Goal: Task Accomplishment & Management: Use online tool/utility

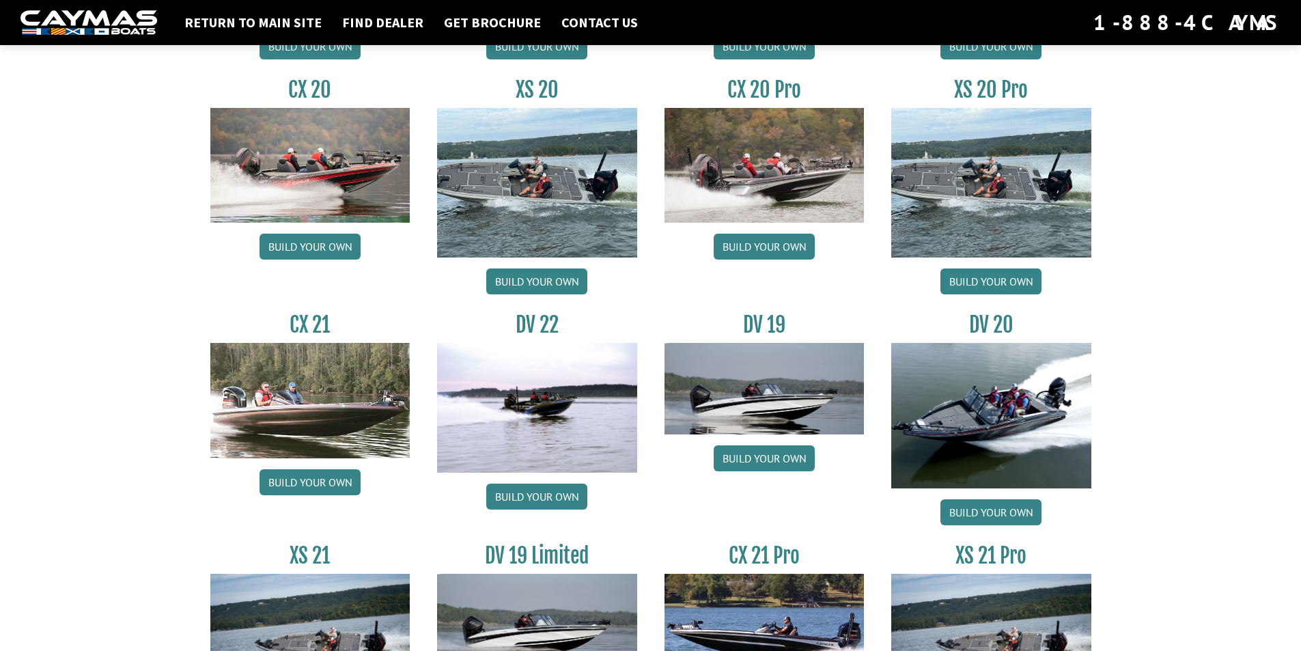
scroll to position [1503, 0]
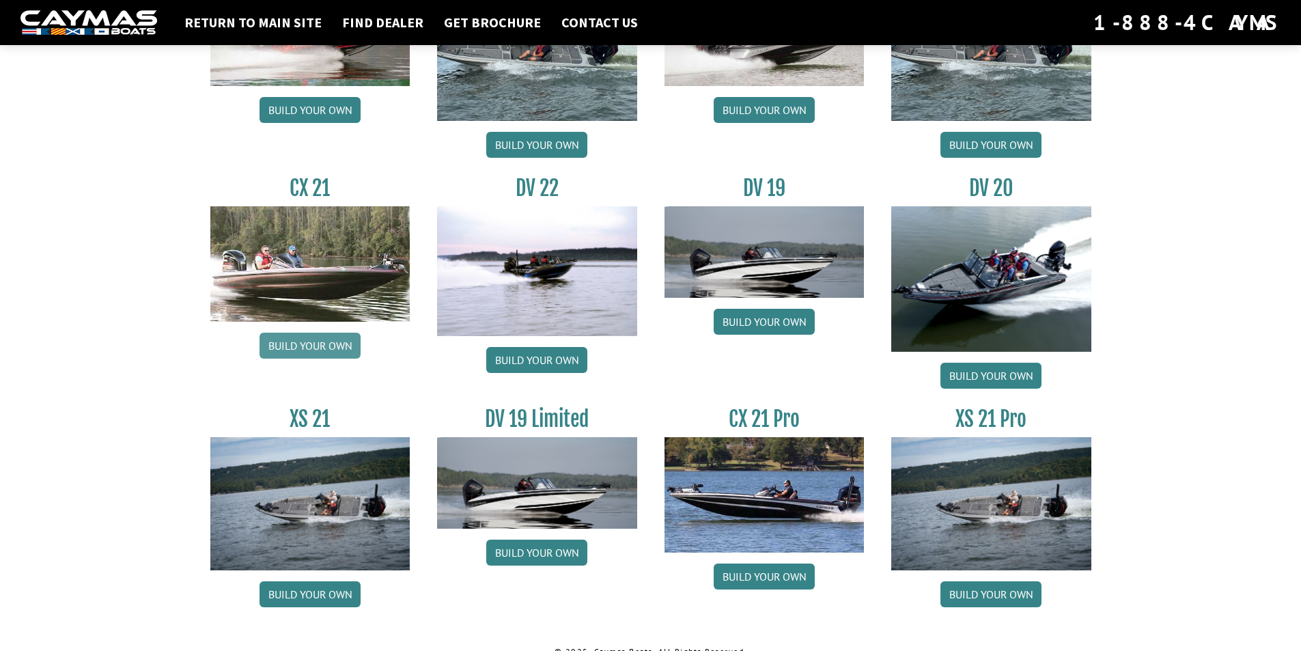
click at [327, 337] on link "Build your own" at bounding box center [310, 346] width 101 height 26
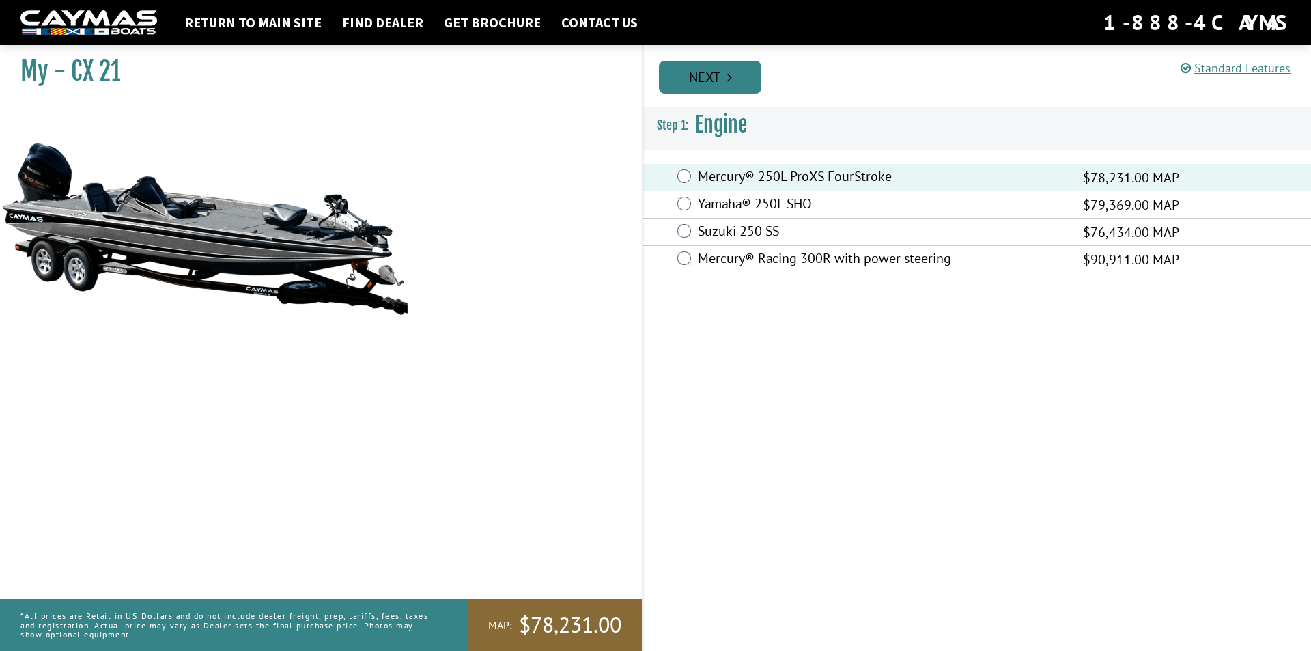
click at [718, 76] on link "Next" at bounding box center [710, 77] width 102 height 33
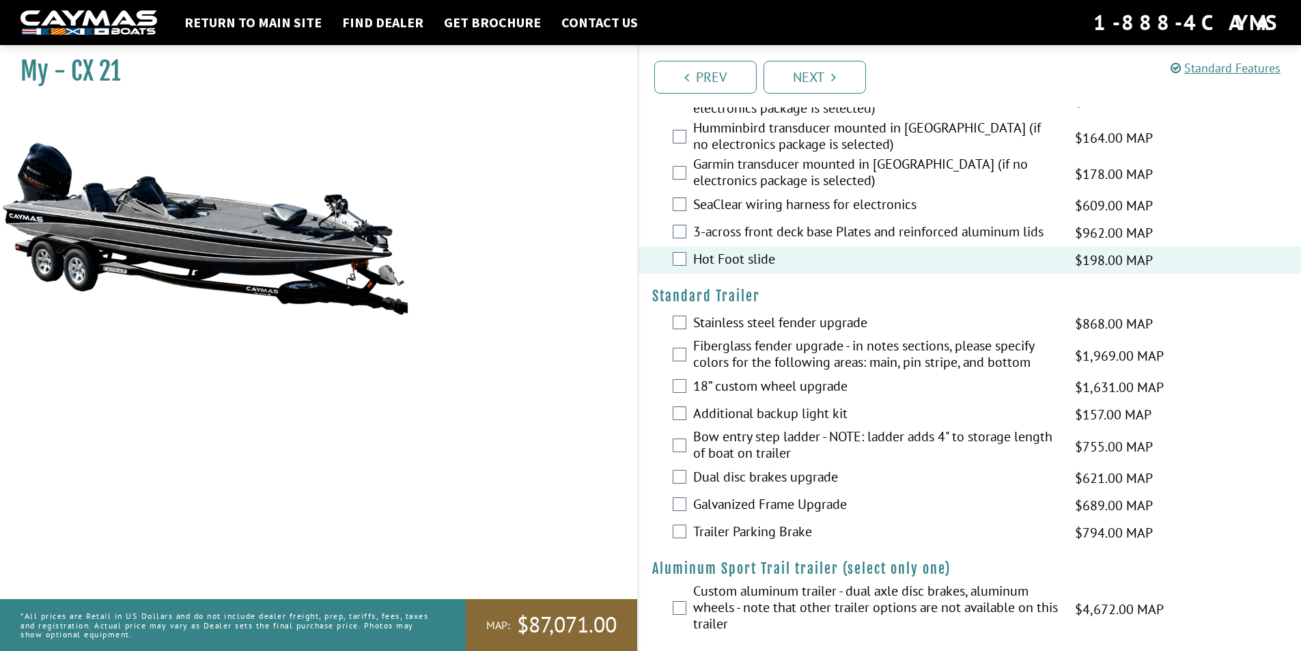
scroll to position [1815, 0]
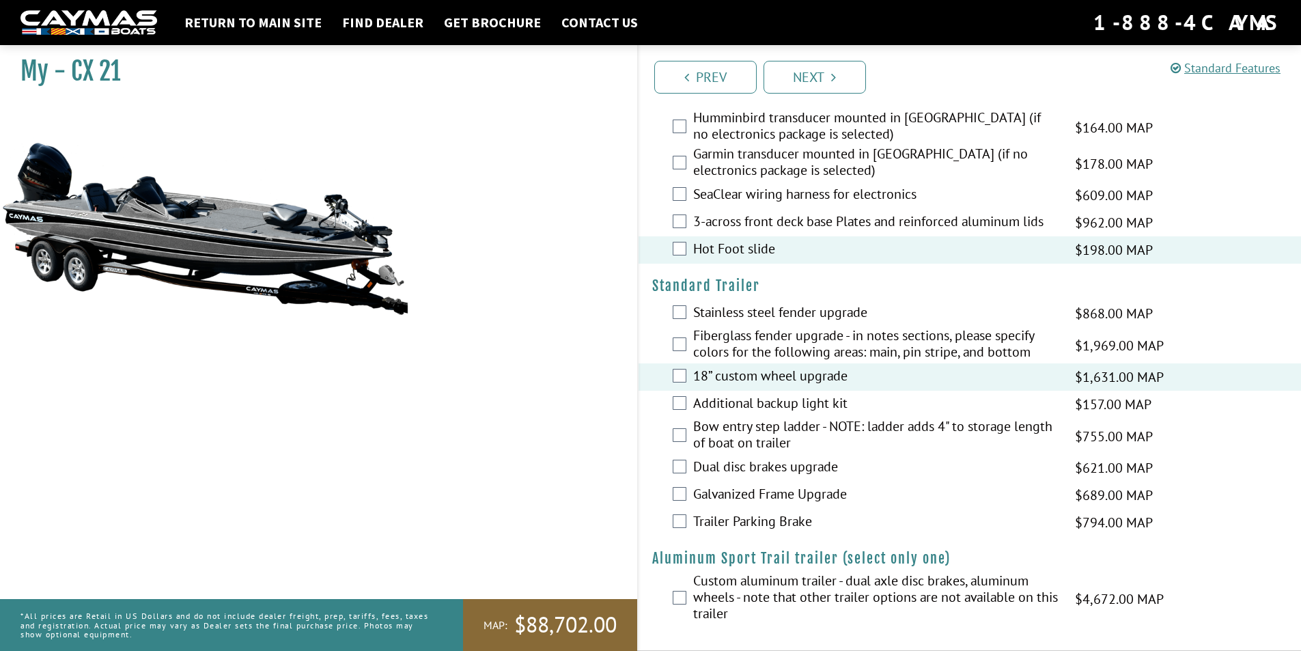
click at [685, 410] on div "Additional backup light kit $157.00 MAP $186.00 MSRP" at bounding box center [970, 404] width 663 height 27
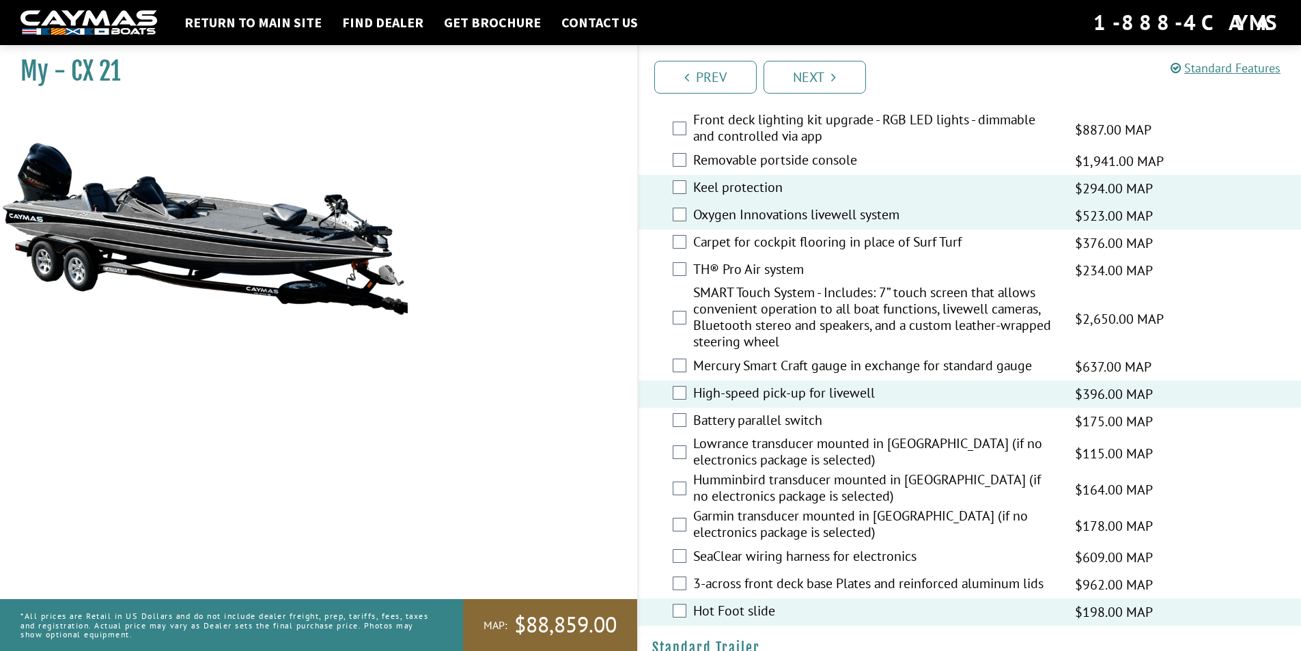
scroll to position [1268, 0]
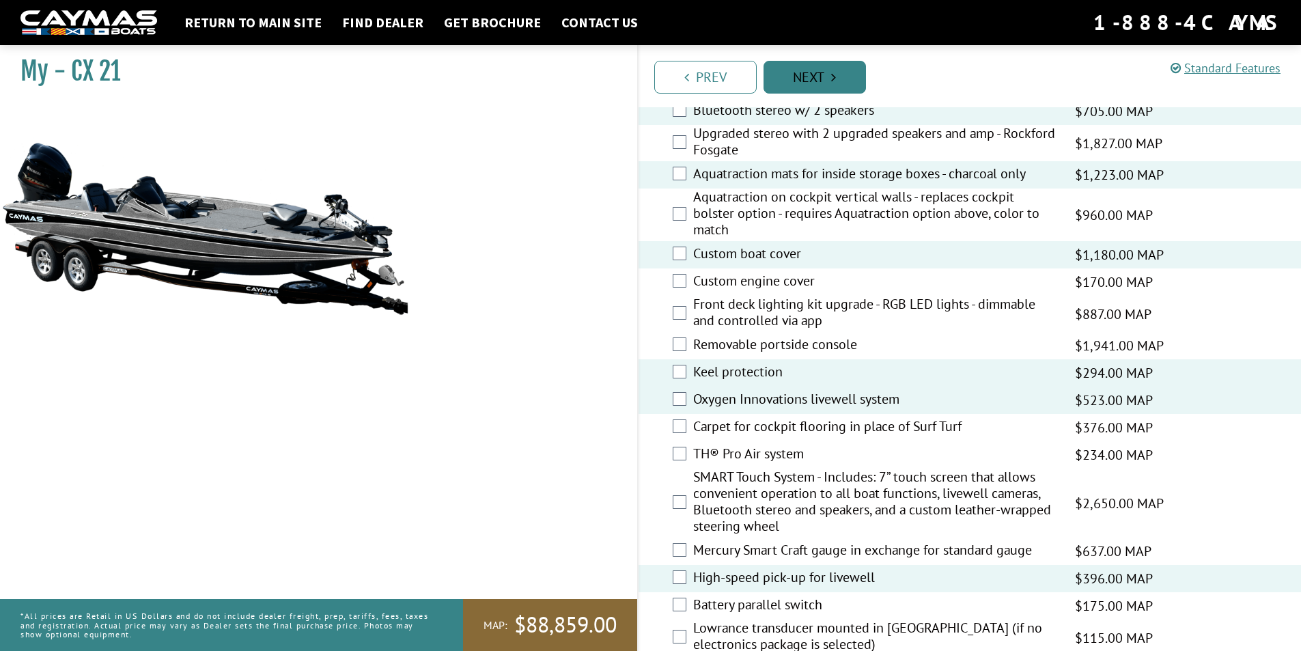
click at [825, 79] on link "Next" at bounding box center [815, 77] width 102 height 33
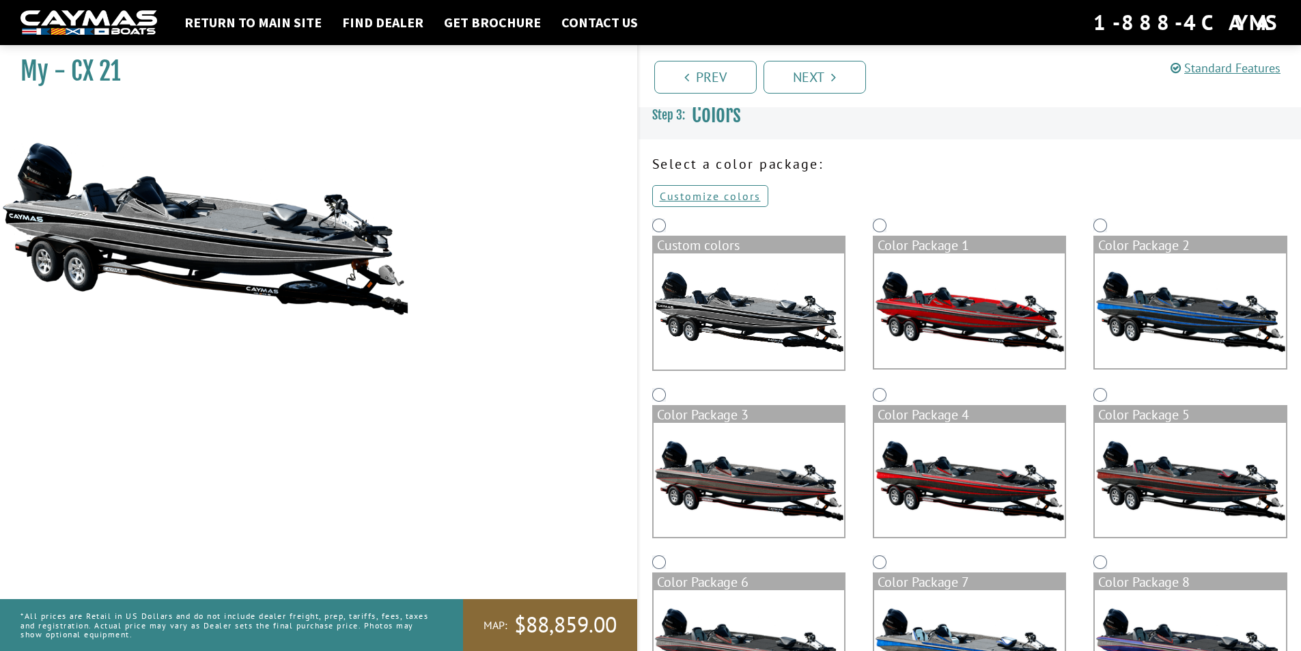
scroll to position [0, 0]
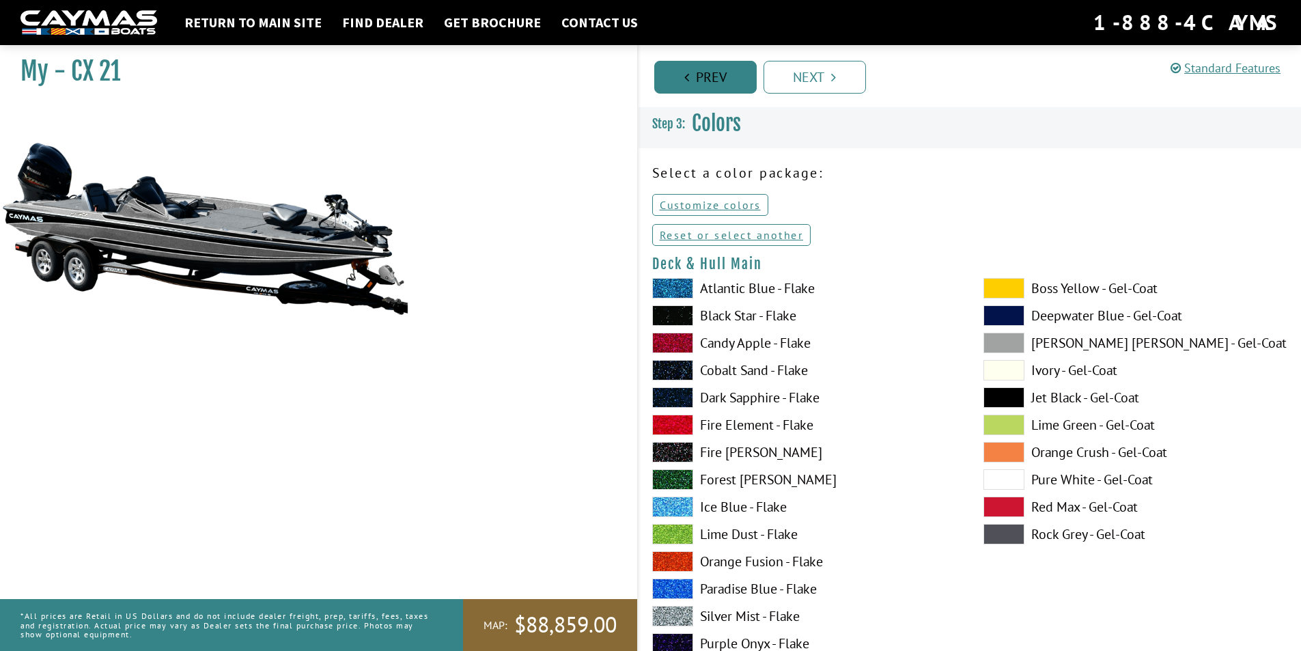
click at [697, 82] on link "Prev" at bounding box center [705, 77] width 102 height 33
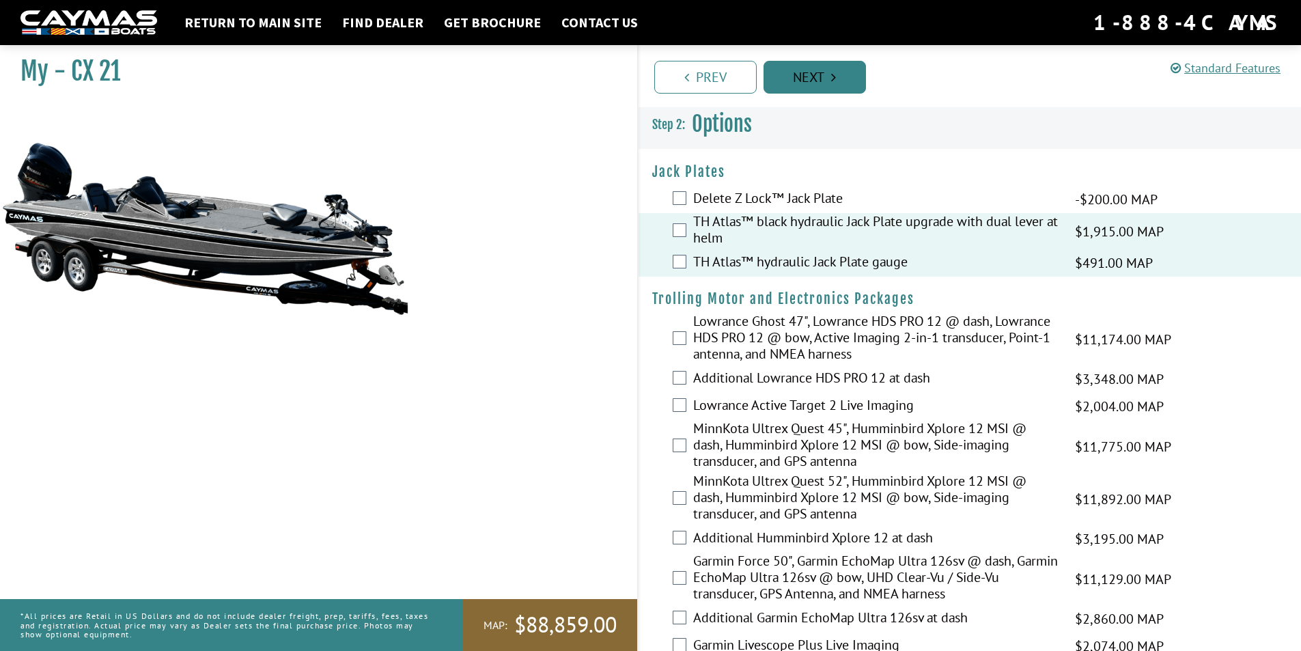
click at [798, 86] on link "Next" at bounding box center [815, 77] width 102 height 33
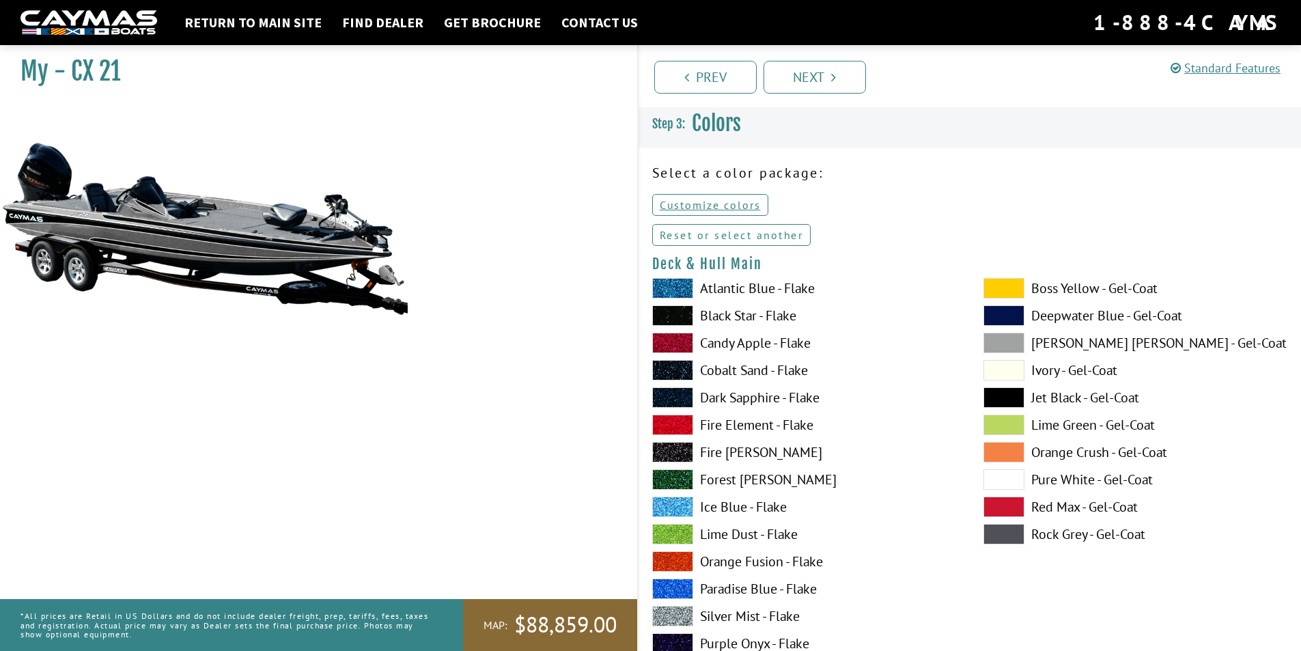
click at [752, 238] on link "Reset or select another" at bounding box center [731, 235] width 159 height 22
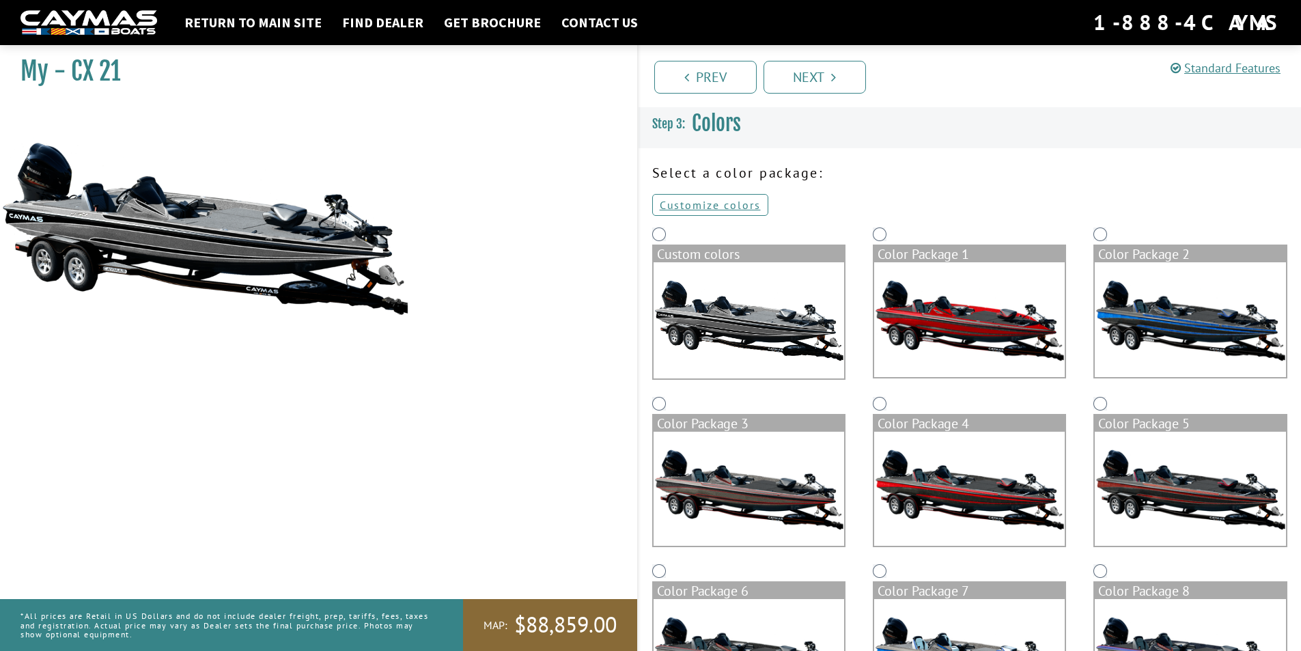
click at [757, 331] on img at bounding box center [749, 320] width 191 height 116
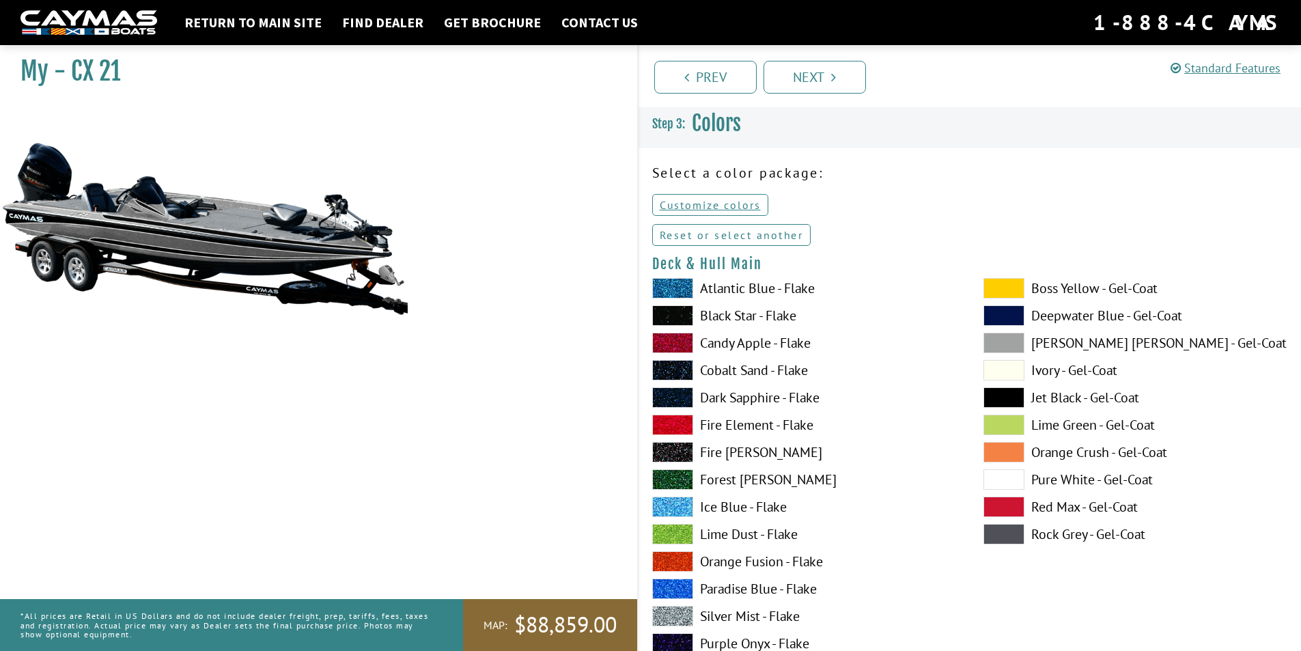
click at [755, 238] on link "Reset or select another" at bounding box center [731, 235] width 159 height 22
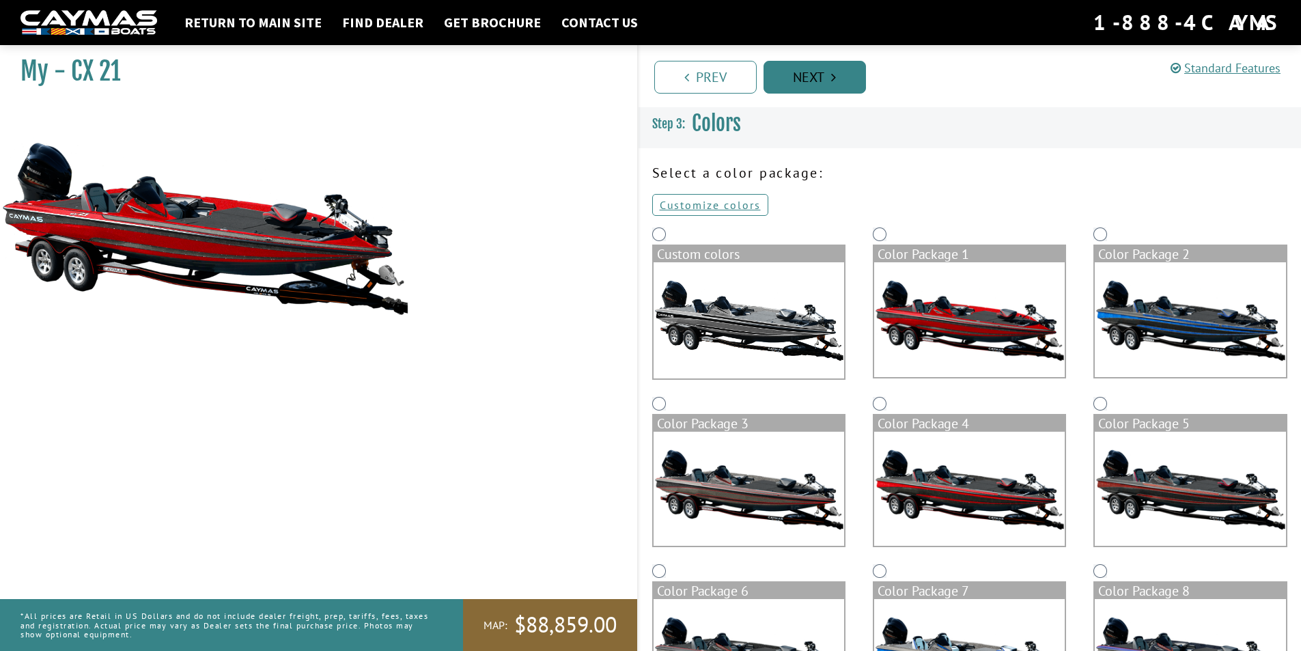
click at [815, 65] on link "Next" at bounding box center [815, 77] width 102 height 33
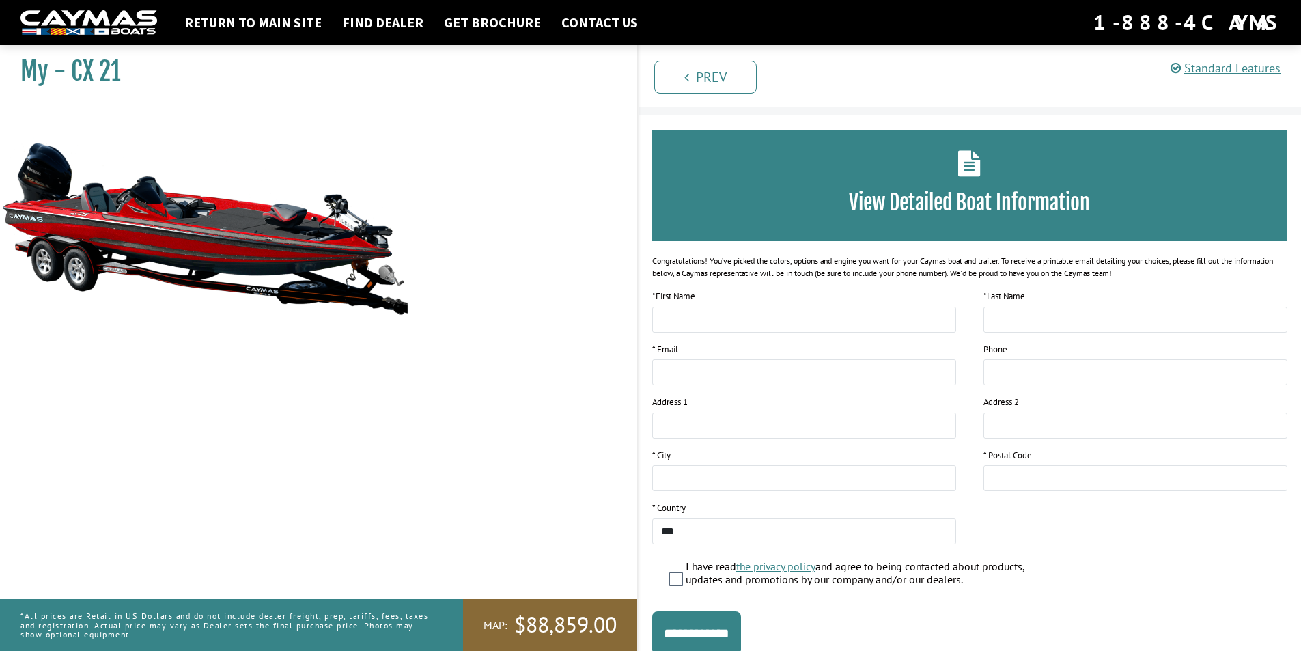
scroll to position [83, 0]
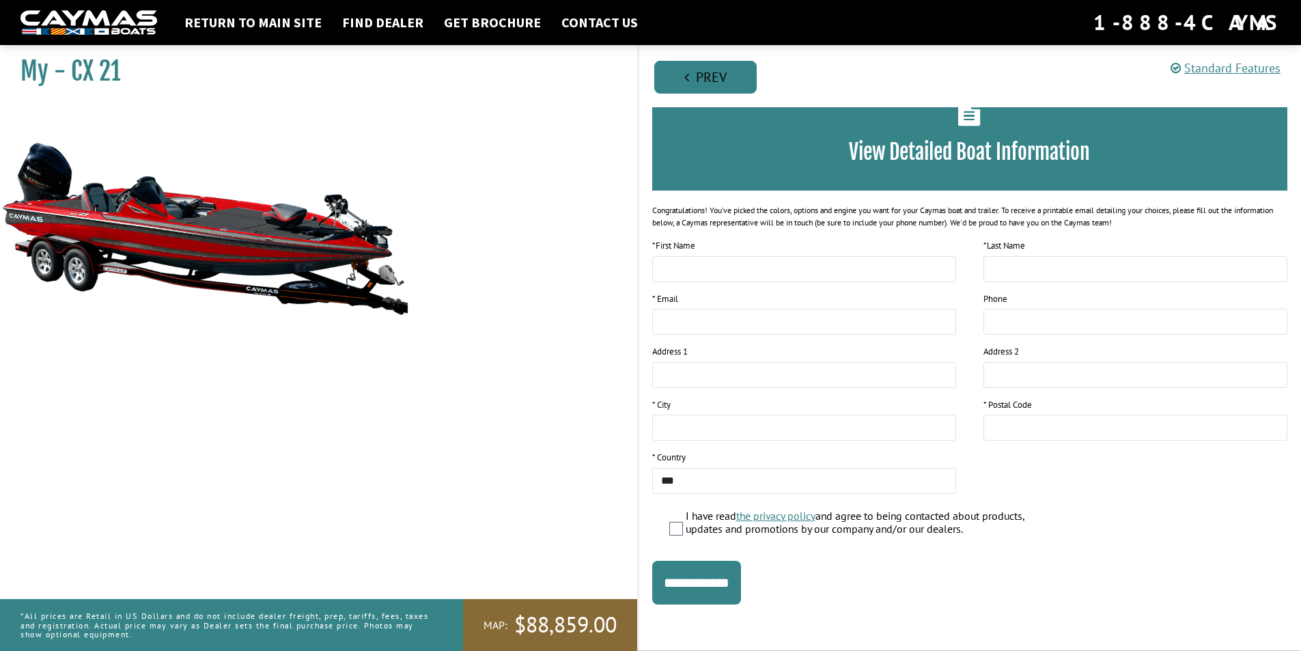
click at [724, 77] on link "Prev" at bounding box center [705, 77] width 102 height 33
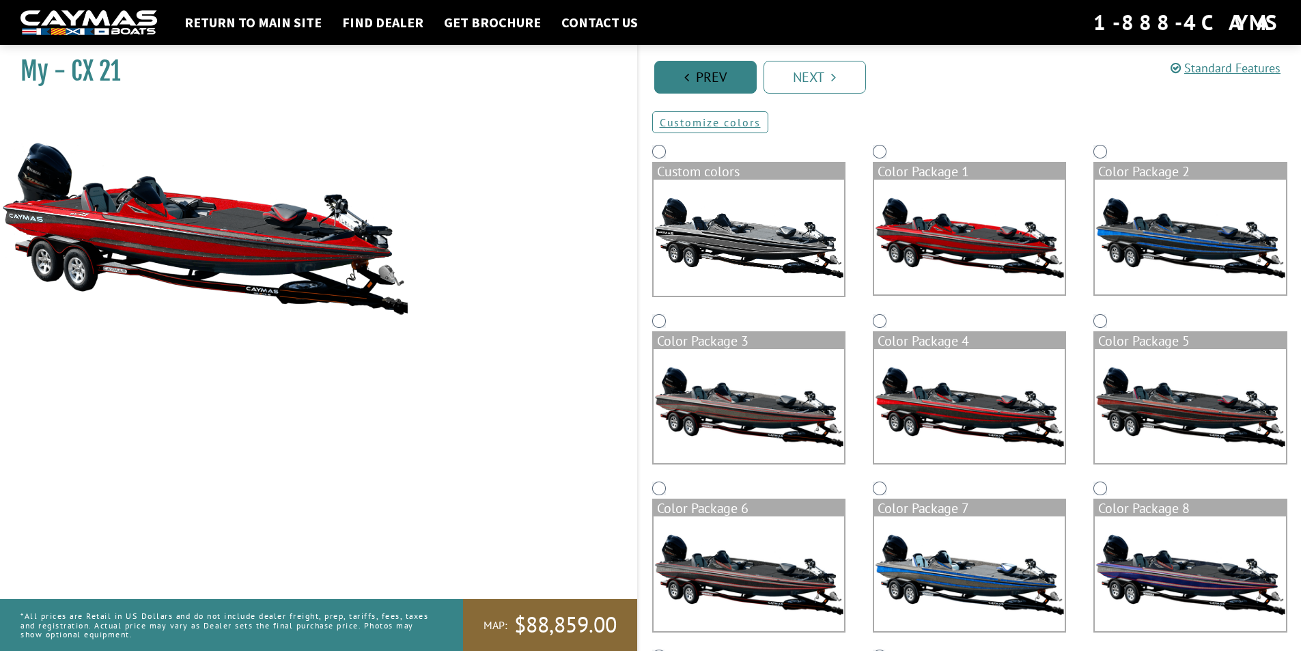
click at [724, 77] on link "Prev" at bounding box center [705, 77] width 102 height 33
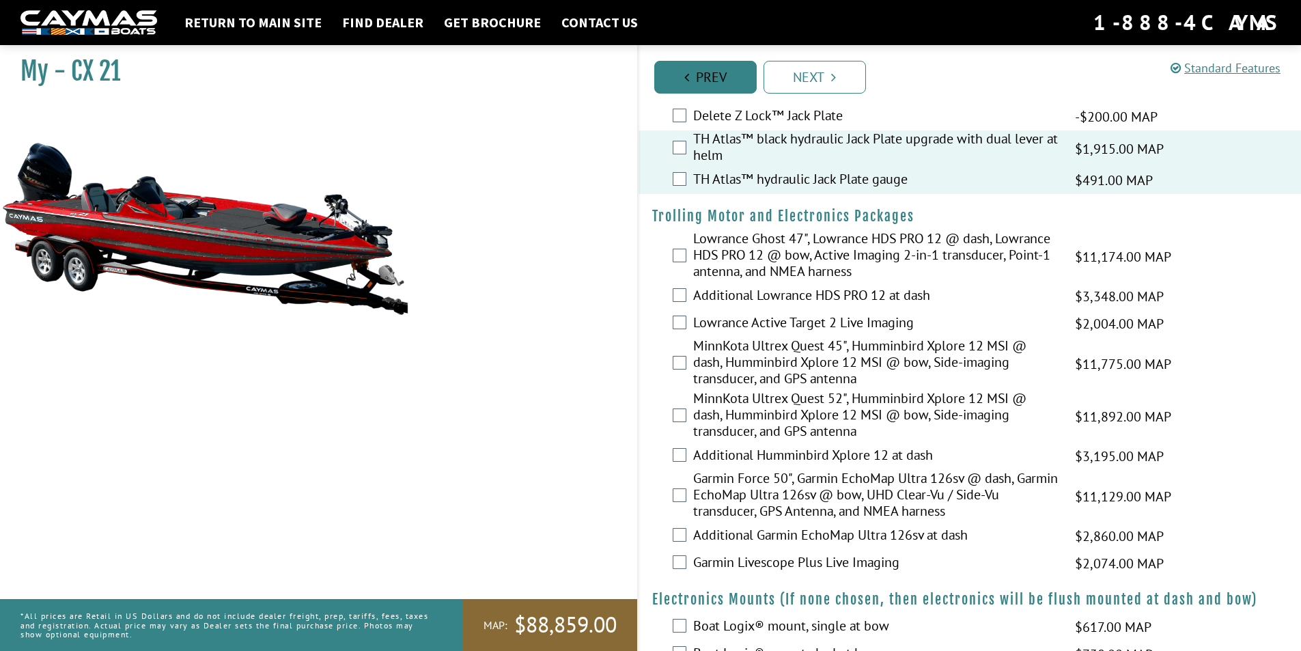
click at [724, 77] on link "Prev" at bounding box center [705, 77] width 102 height 33
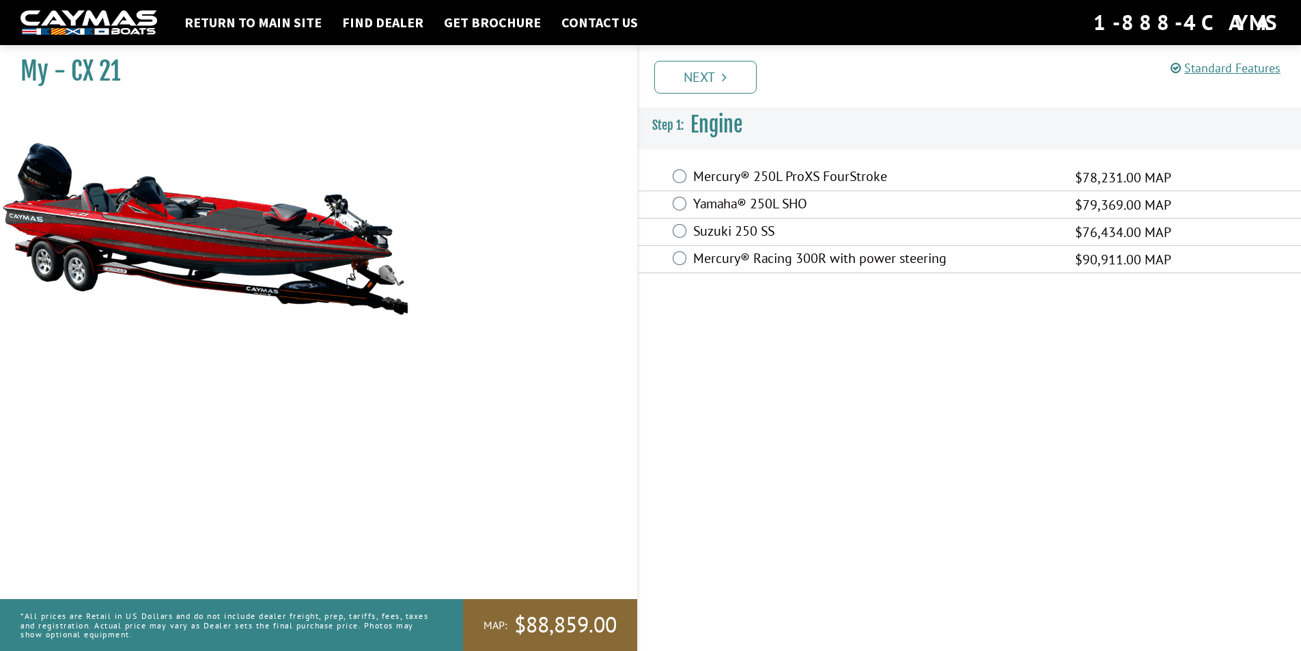
scroll to position [0, 0]
click at [724, 77] on link "Next" at bounding box center [710, 77] width 102 height 33
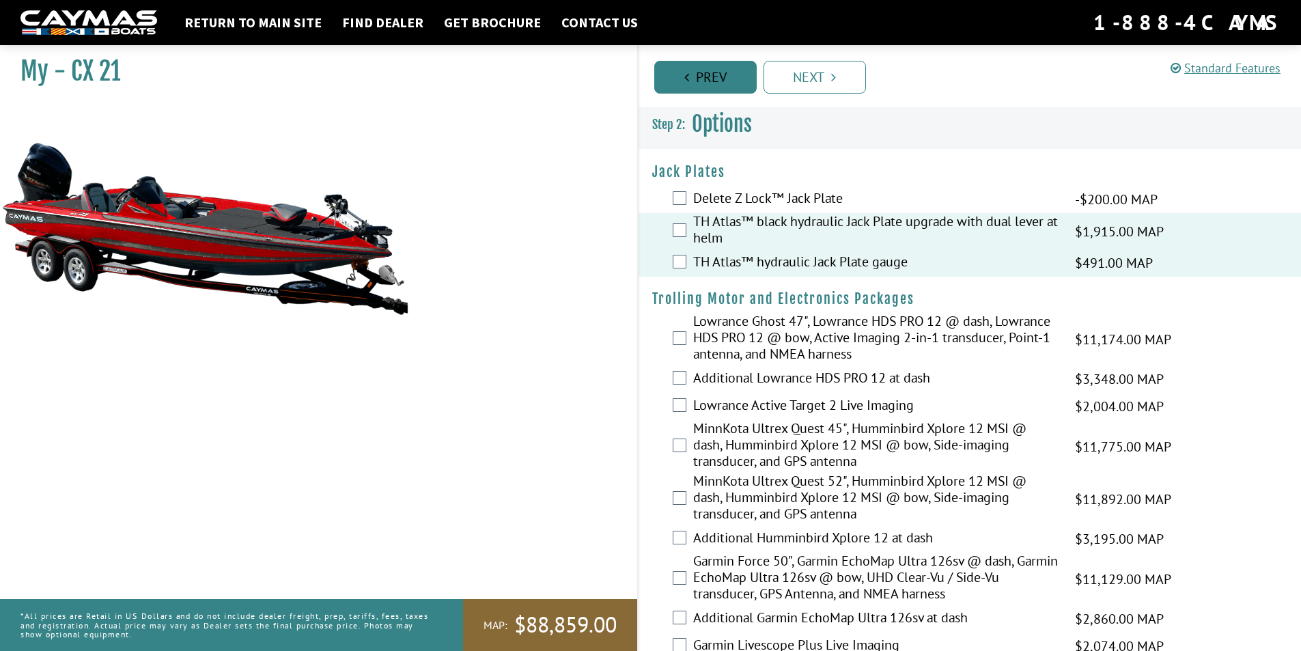
click at [724, 77] on link "Prev" at bounding box center [705, 77] width 102 height 33
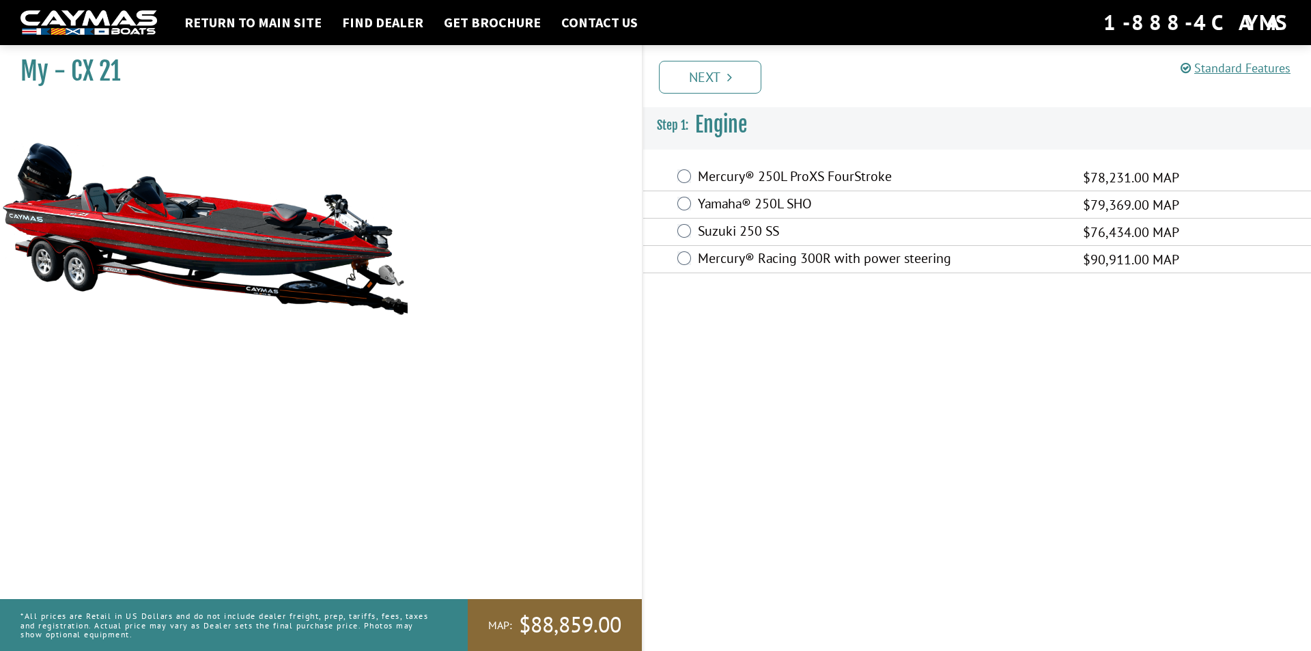
click at [724, 77] on link "Next" at bounding box center [710, 77] width 102 height 33
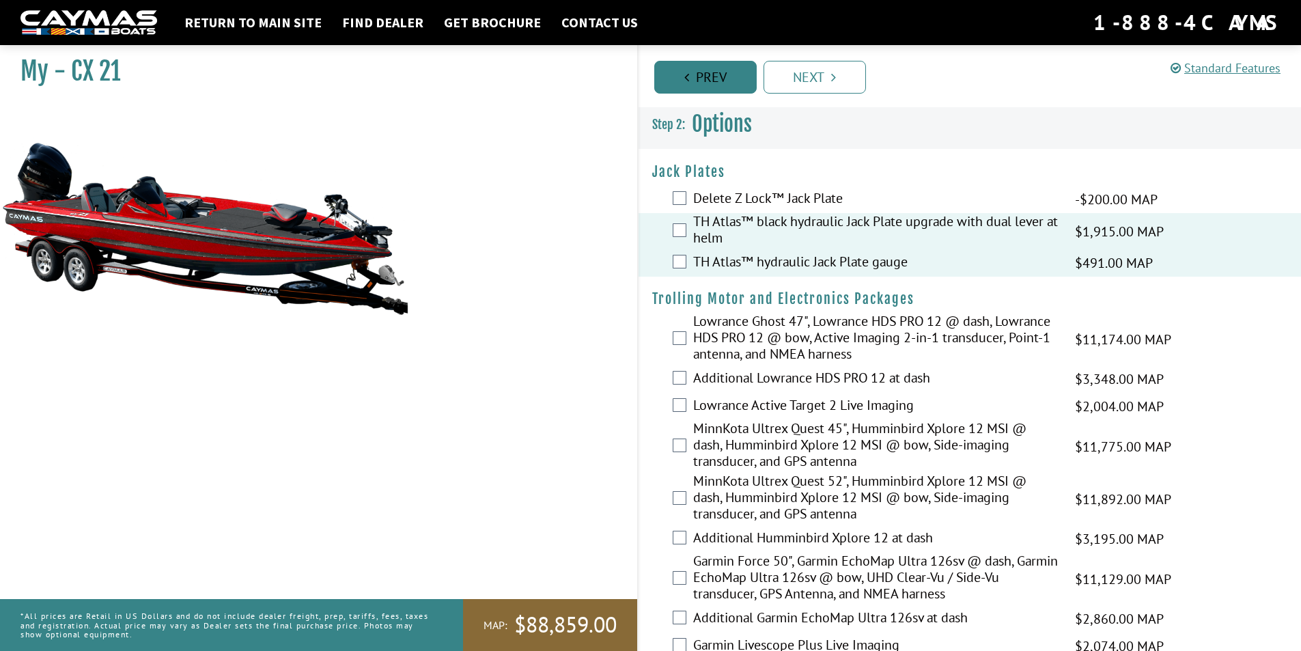
click at [724, 77] on link "Prev" at bounding box center [705, 77] width 102 height 33
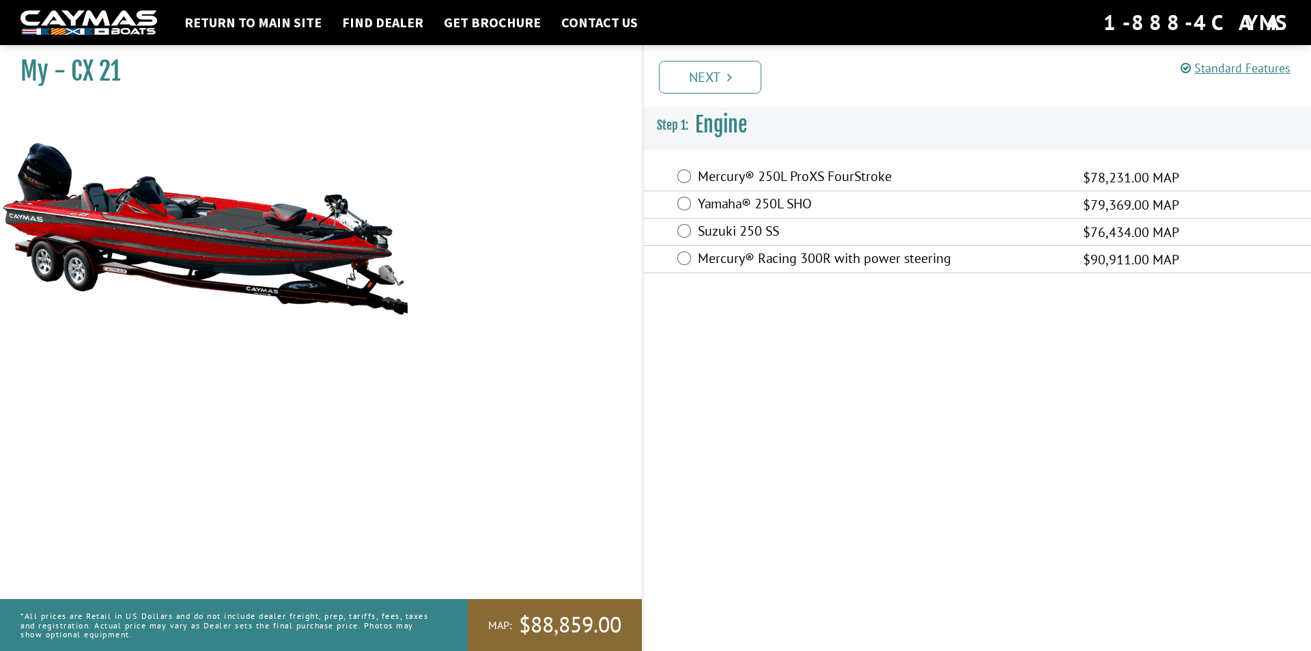
click at [724, 77] on link "Next" at bounding box center [710, 77] width 102 height 33
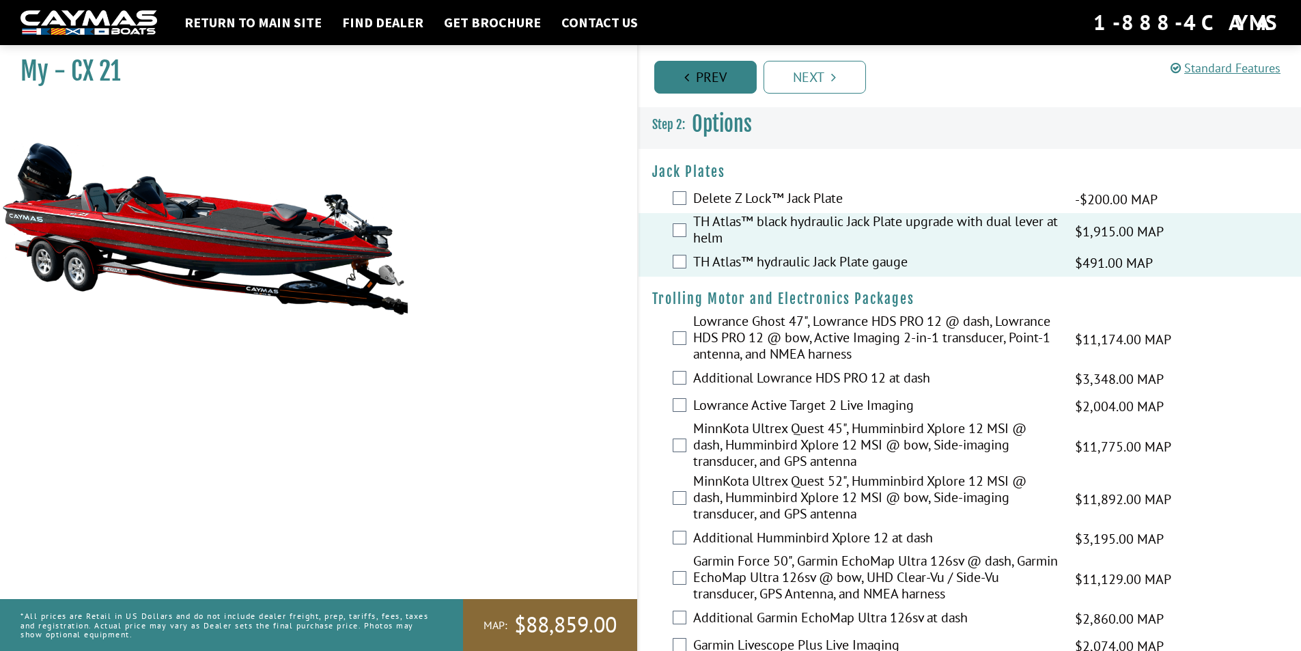
click at [724, 77] on link "Prev" at bounding box center [705, 77] width 102 height 33
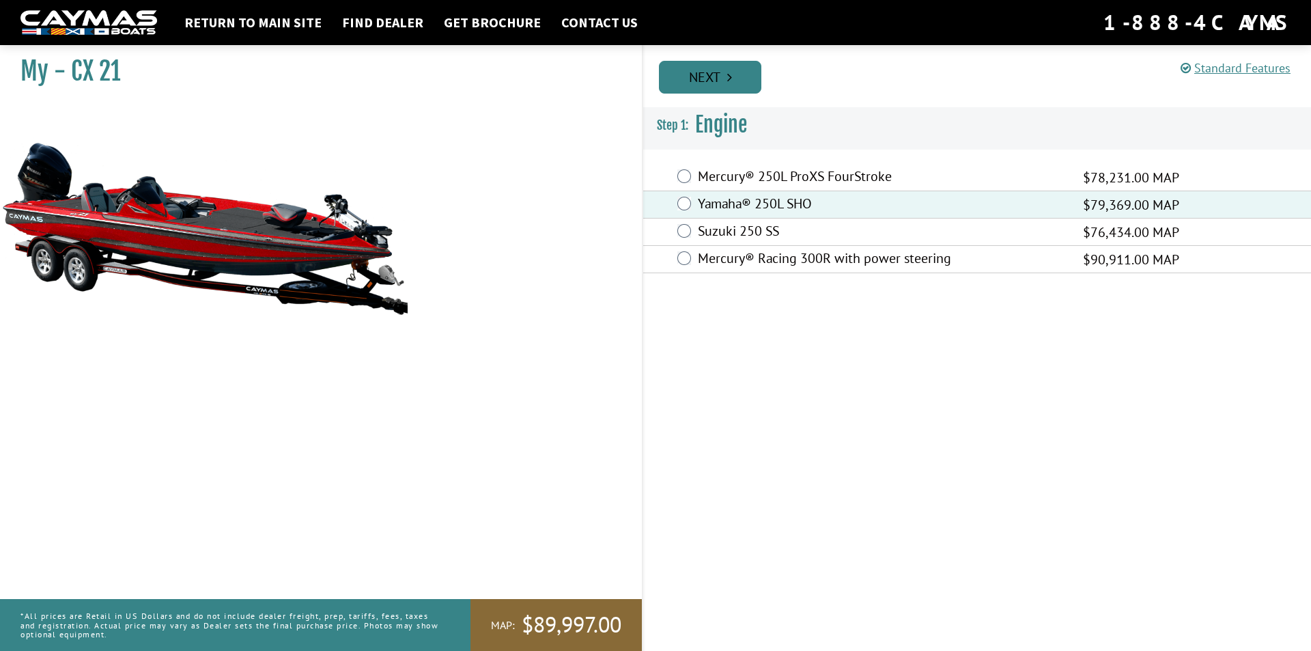
click at [730, 81] on icon "Pagination" at bounding box center [729, 77] width 5 height 14
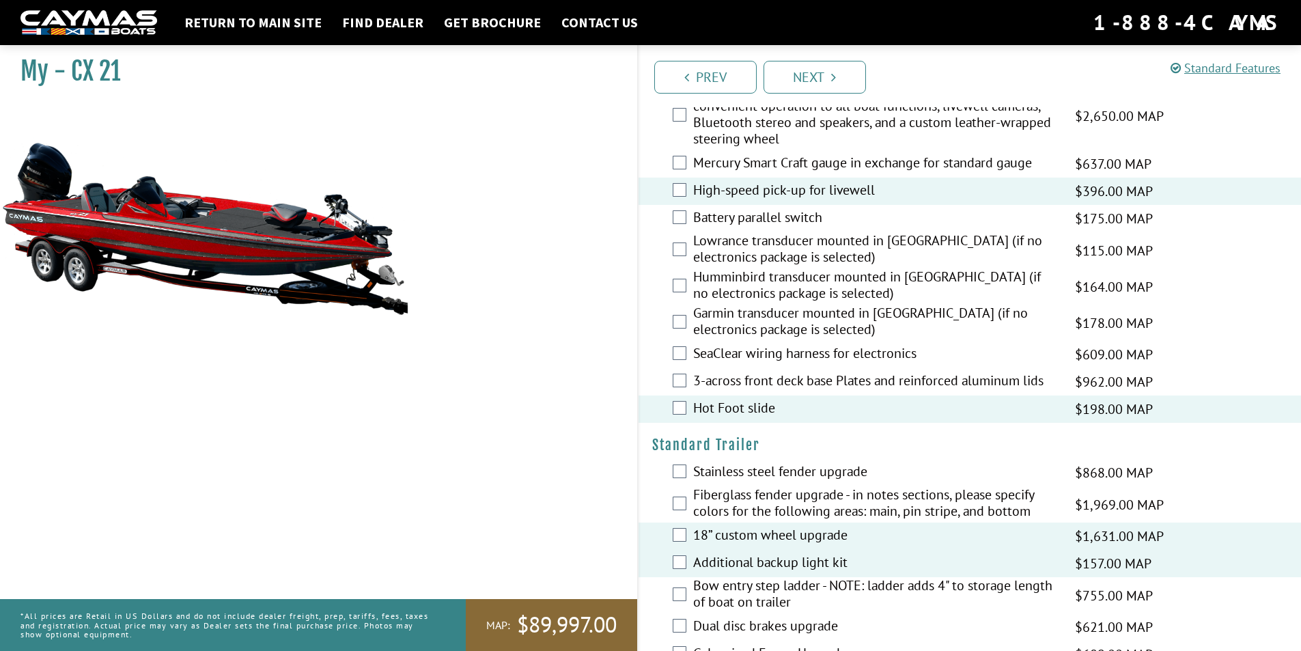
scroll to position [1815, 0]
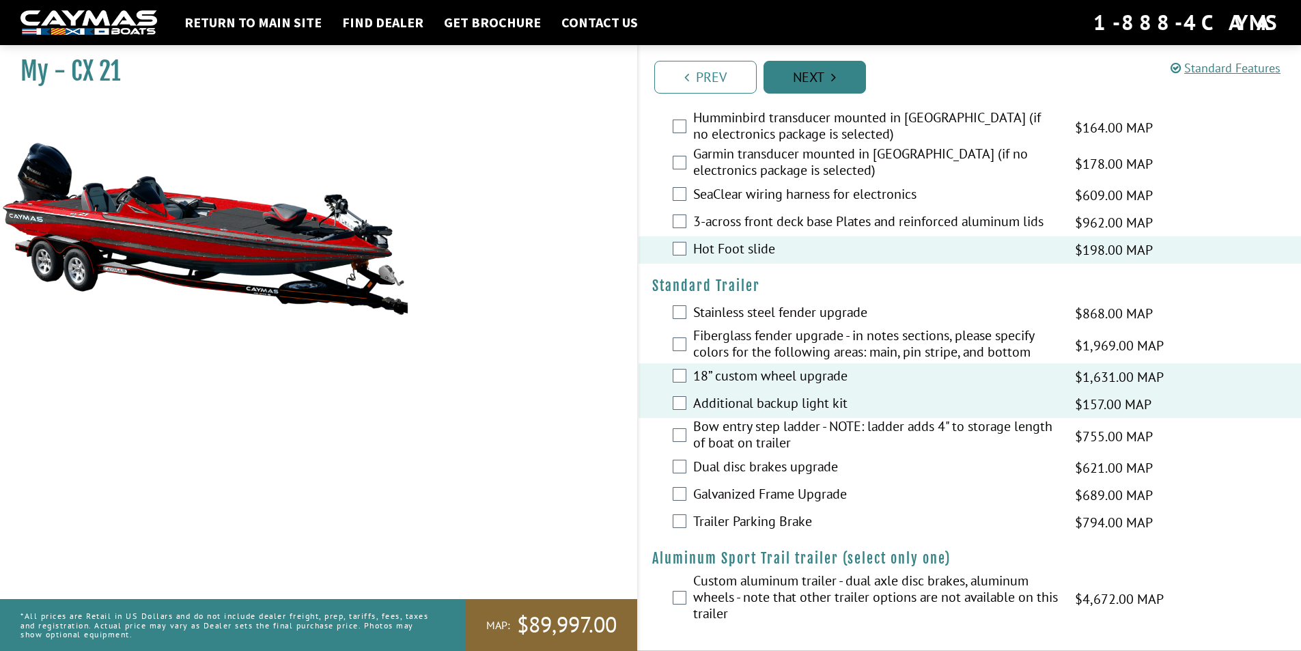
click at [831, 80] on icon "Pagination" at bounding box center [833, 77] width 5 height 14
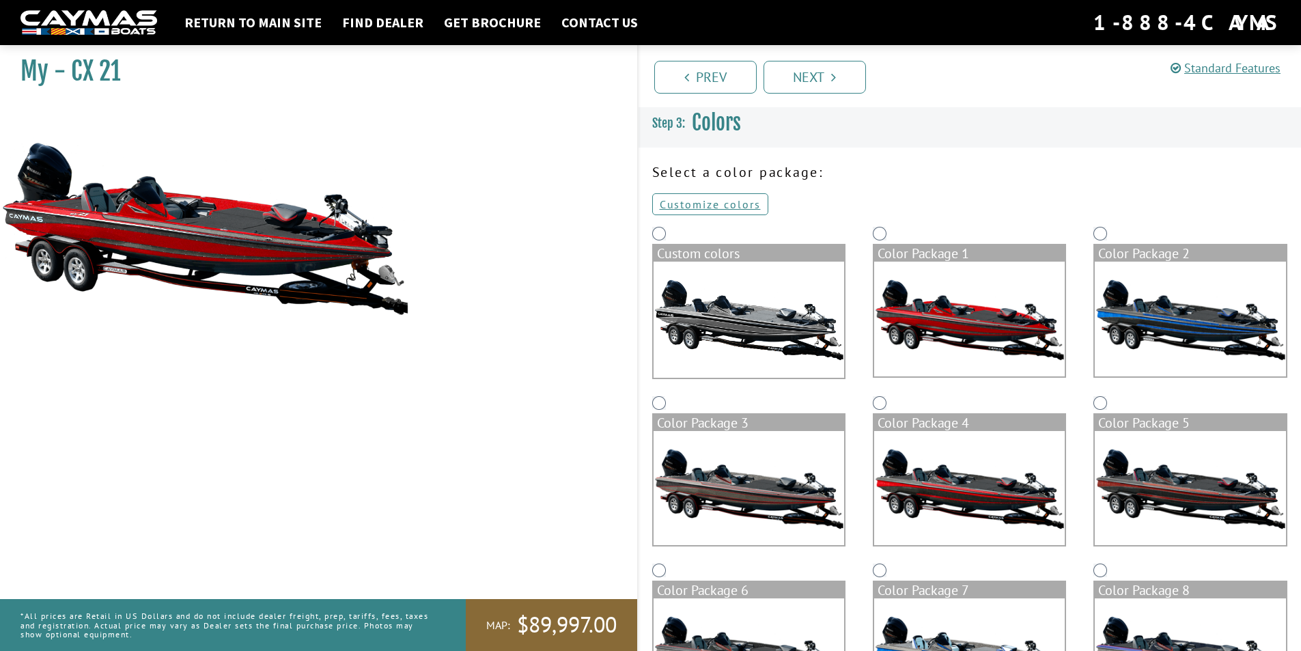
scroll to position [0, 0]
click at [823, 79] on link "Next" at bounding box center [815, 77] width 102 height 33
